Goal: Find specific page/section: Find specific page/section

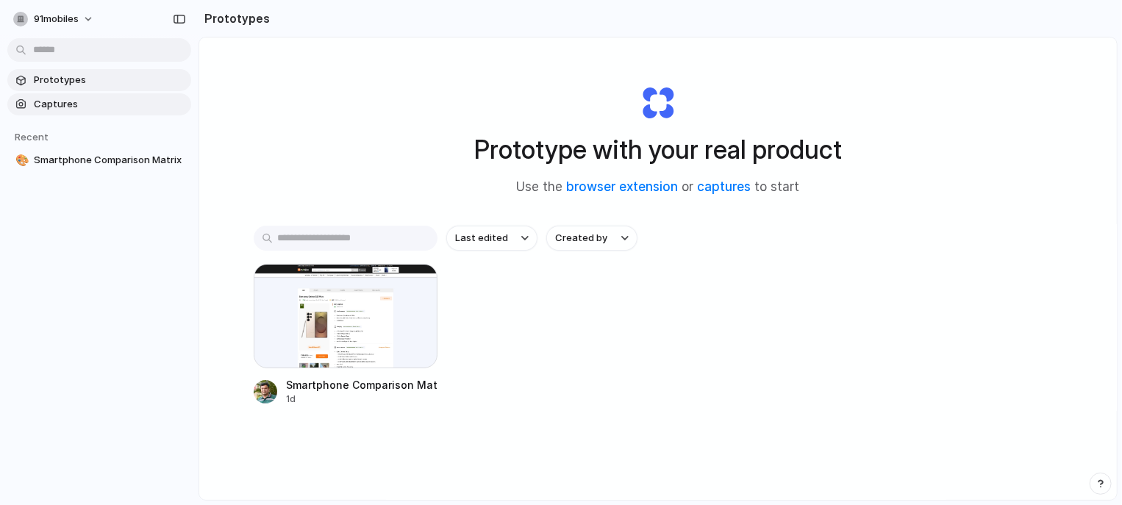
click at [29, 112] on link "Captures" at bounding box center [99, 104] width 184 height 22
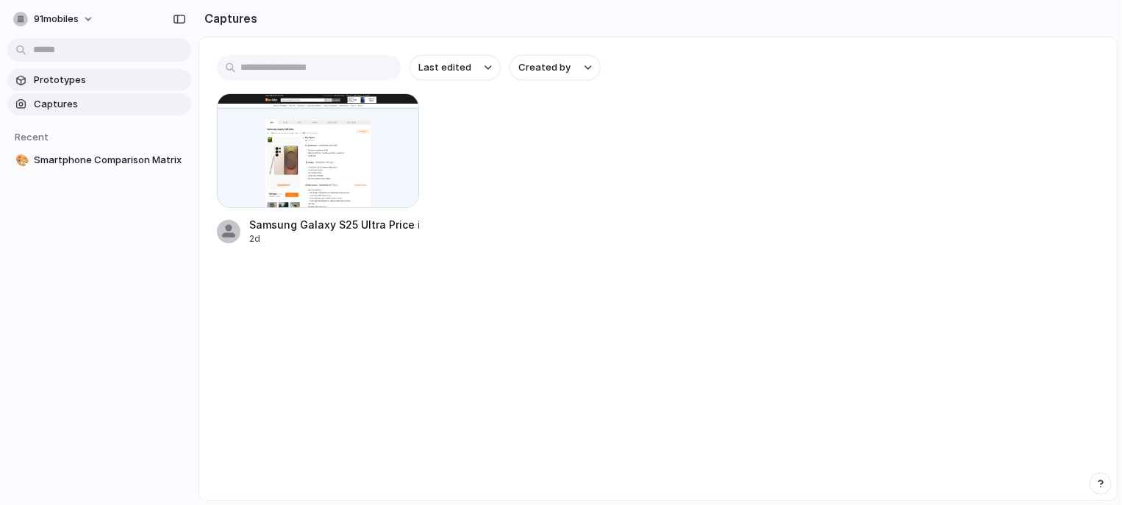
click at [64, 82] on span "Prototypes" at bounding box center [109, 80] width 151 height 15
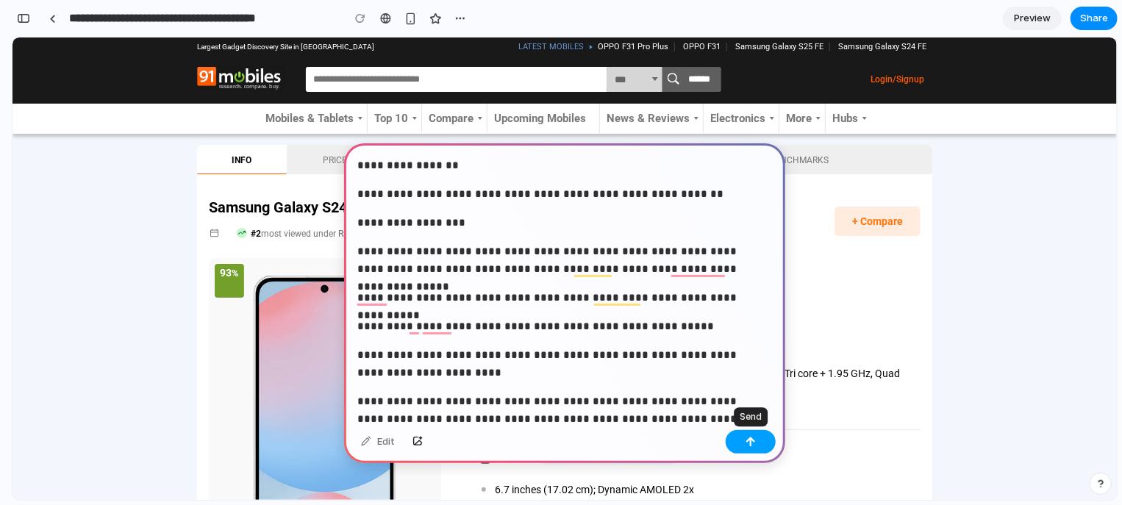
click at [764, 436] on button "button" at bounding box center [751, 442] width 50 height 24
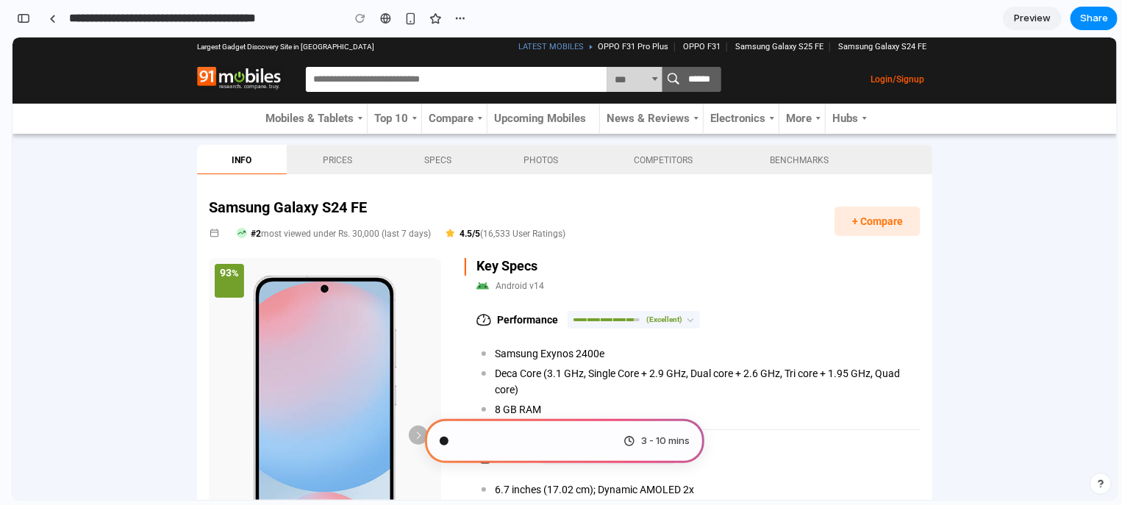
scroll to position [997, 0]
click at [23, 23] on div "button" at bounding box center [23, 18] width 13 height 10
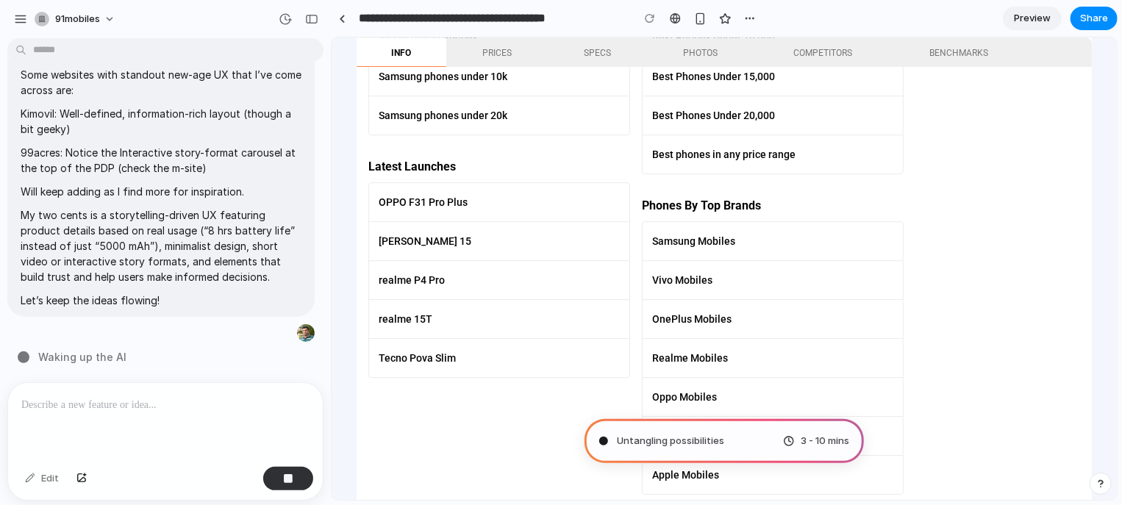
scroll to position [10725, 0]
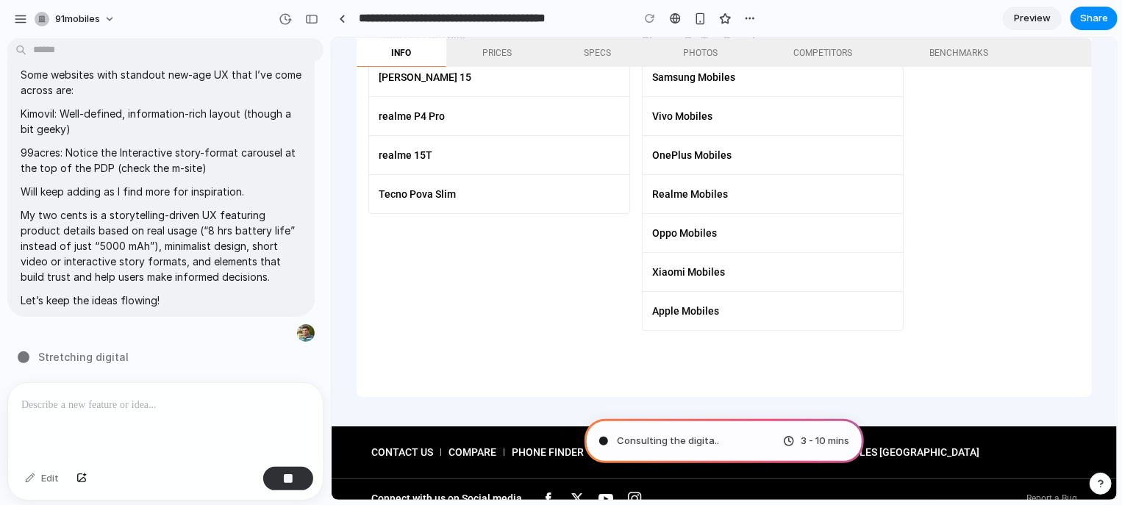
type input "**********"
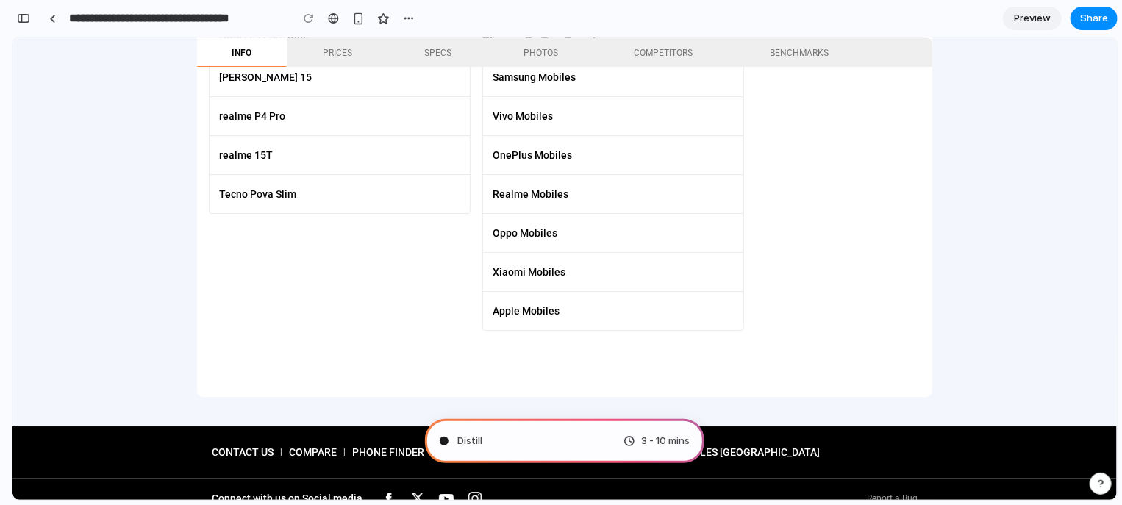
scroll to position [1839, 0]
click at [26, 22] on div "button" at bounding box center [23, 18] width 13 height 10
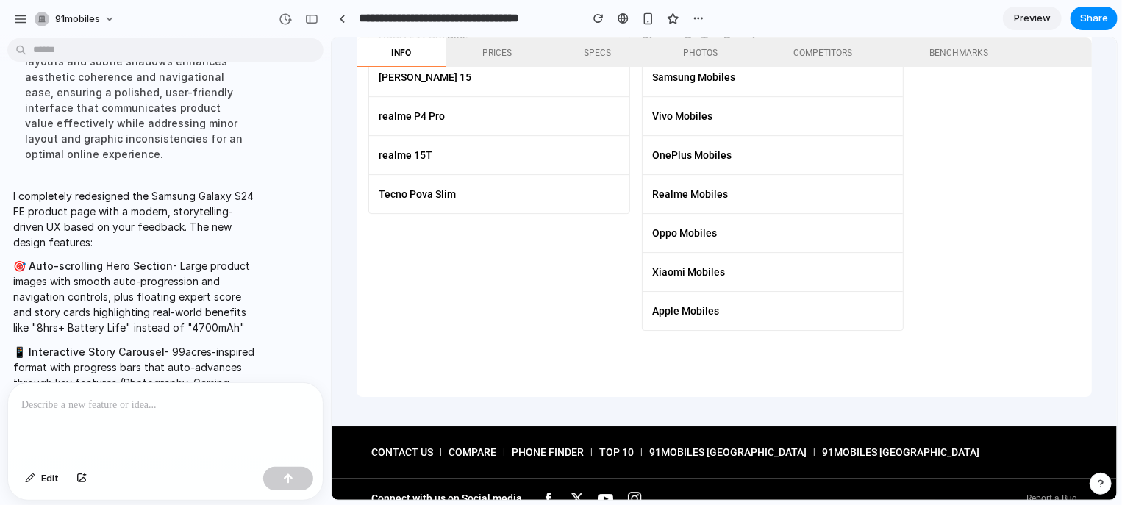
scroll to position [814, 0]
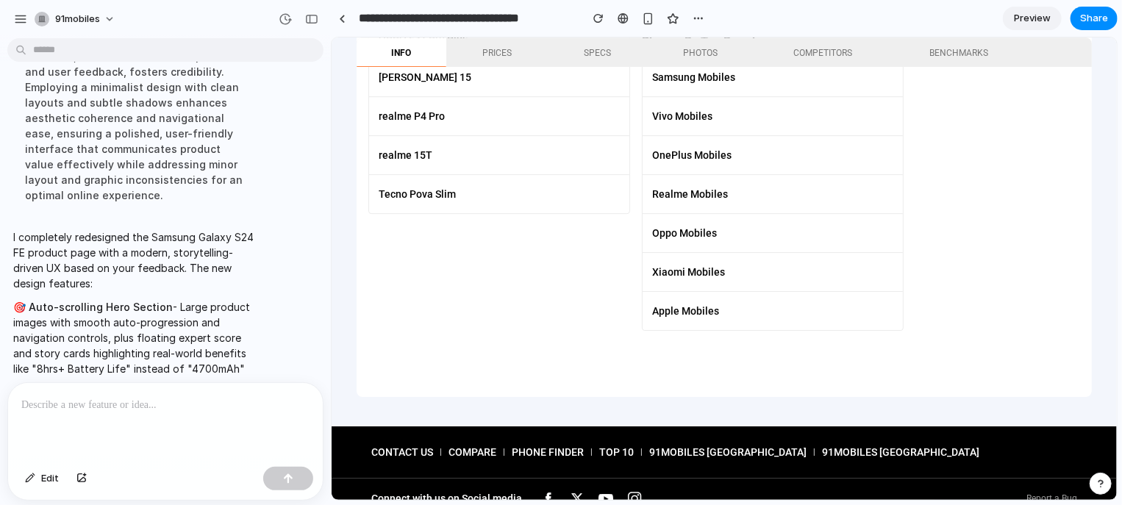
click at [82, 396] on p at bounding box center [165, 405] width 288 height 18
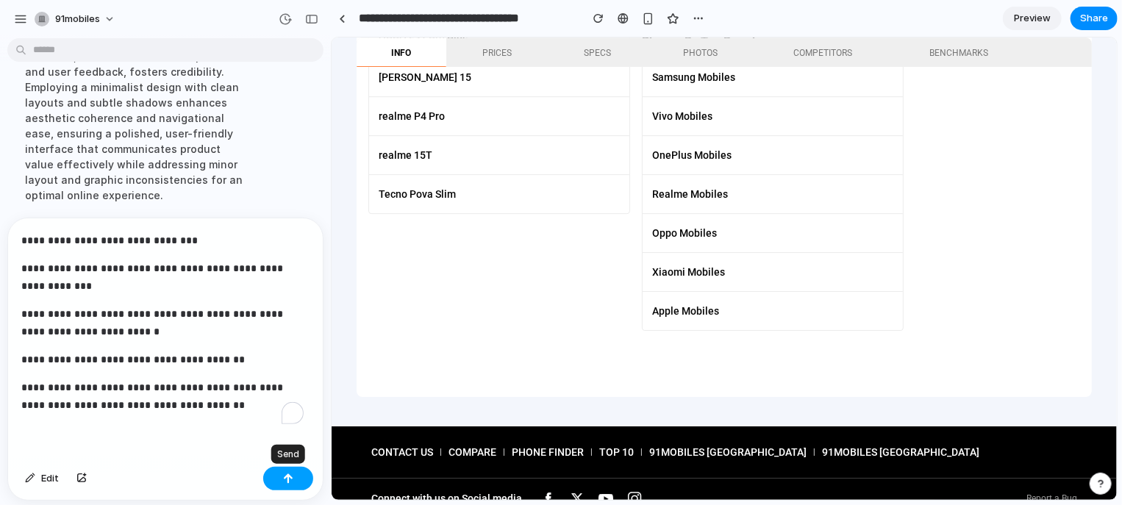
click at [299, 479] on button "button" at bounding box center [288, 479] width 50 height 24
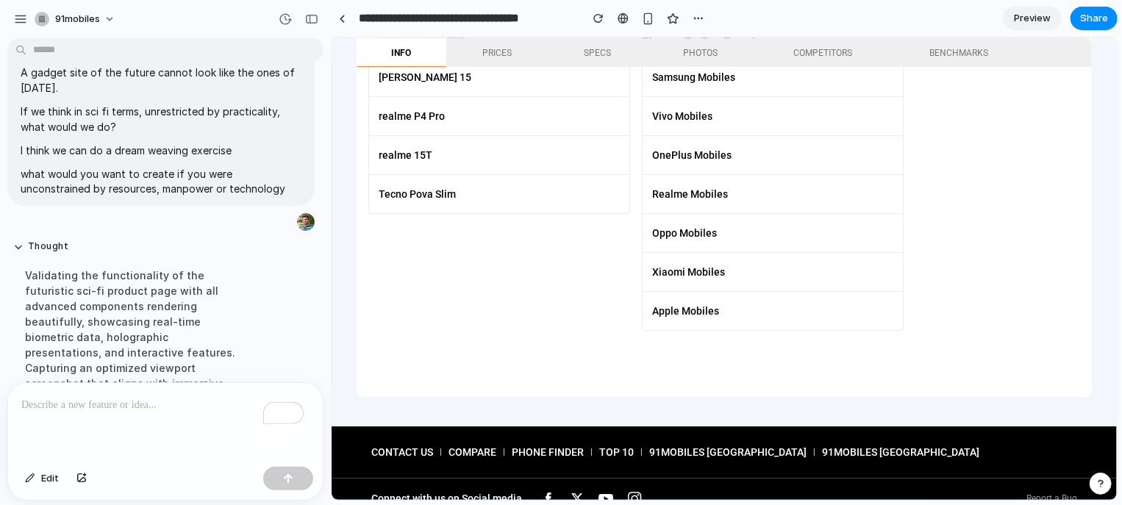
scroll to position [1406, 0]
